Goal: Find contact information: Find contact information

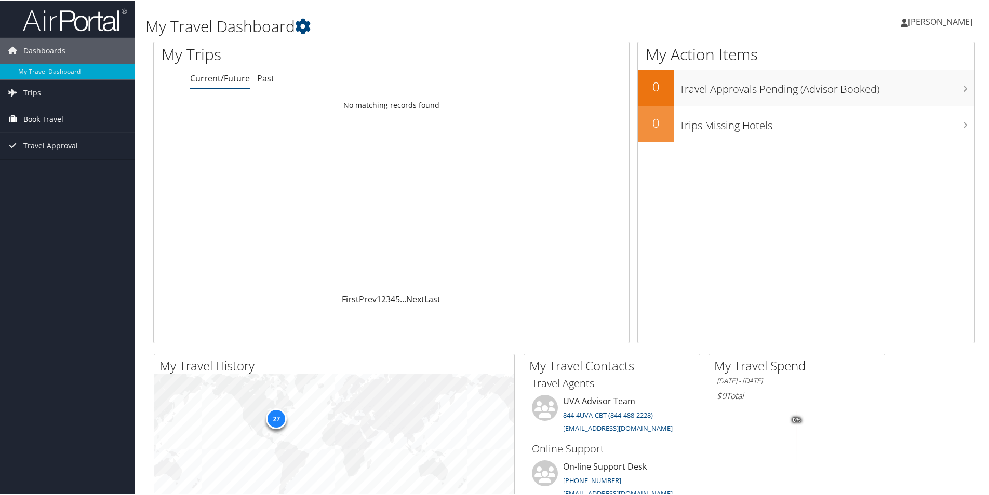
click at [60, 114] on span "Book Travel" at bounding box center [43, 118] width 40 height 26
click at [70, 168] on link "Book/Manage Online Trips" at bounding box center [67, 171] width 135 height 16
click at [42, 171] on link "Book/Manage Online Trips" at bounding box center [67, 171] width 135 height 16
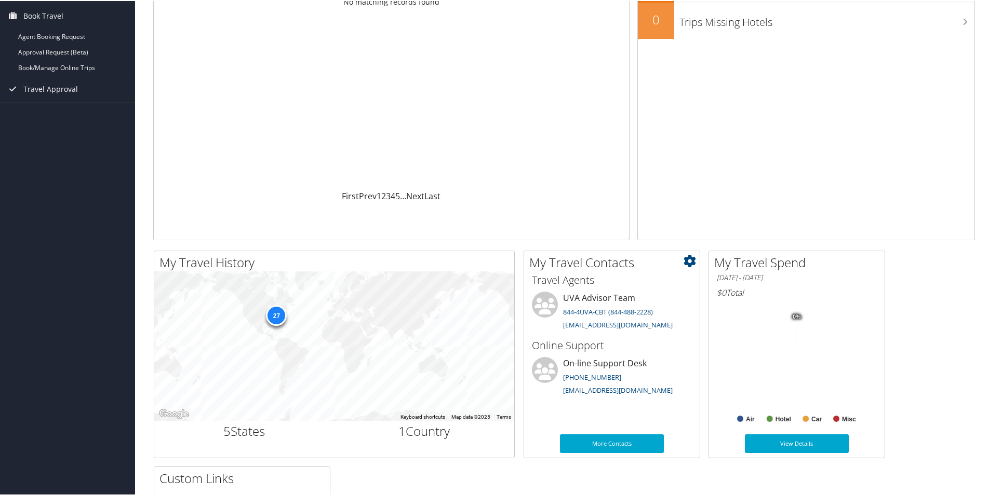
scroll to position [104, 0]
click at [582, 325] on link "[EMAIL_ADDRESS][DOMAIN_NAME]" at bounding box center [618, 323] width 110 height 9
click at [667, 152] on div "My Action Items 0 Travel Approvals Pending (Advisor Booked) 0 Trips Missing Hot…" at bounding box center [806, 88] width 338 height 302
drag, startPoint x: 620, startPoint y: 325, endPoint x: 559, endPoint y: 326, distance: 60.8
click at [559, 326] on li "UVA Advisor Team 844-4UVA-CBT (844-488-2228) uva@cbtravel.com" at bounding box center [612, 311] width 170 height 43
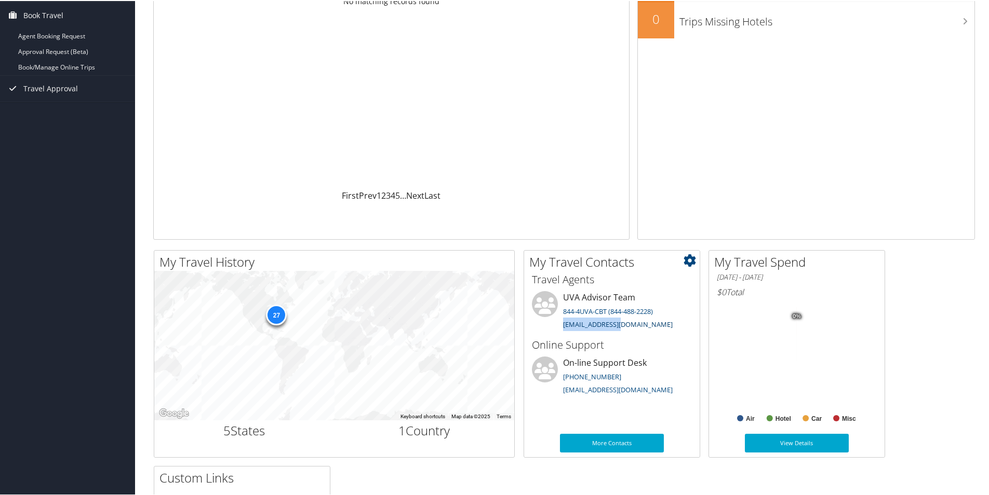
drag, startPoint x: 559, startPoint y: 326, endPoint x: 596, endPoint y: 324, distance: 36.9
copy link "uva@cbtravel.com"
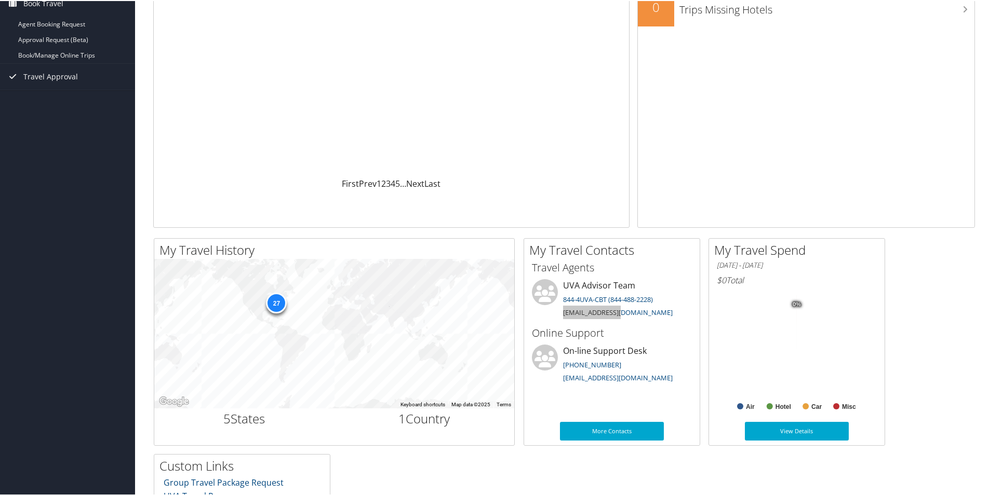
scroll to position [0, 0]
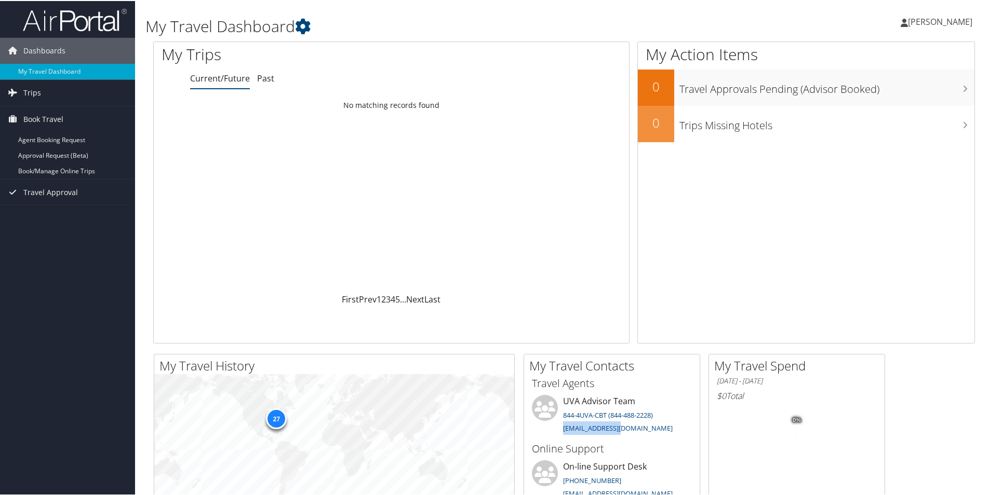
click at [940, 22] on span "[PERSON_NAME]" at bounding box center [940, 20] width 64 height 11
click at [868, 172] on link "Sign Out" at bounding box center [912, 169] width 116 height 18
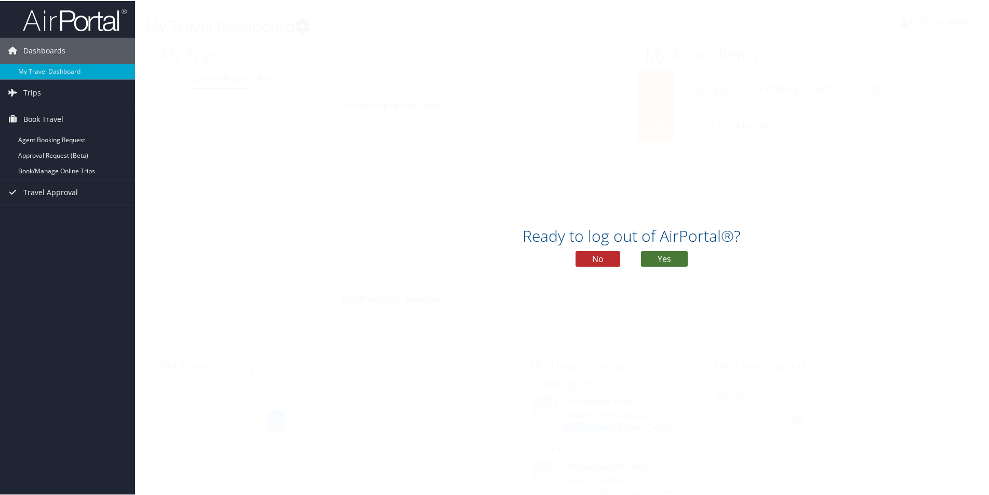
click at [673, 263] on button "Yes" at bounding box center [664, 258] width 47 height 16
